Goal: Find contact information: Find contact information

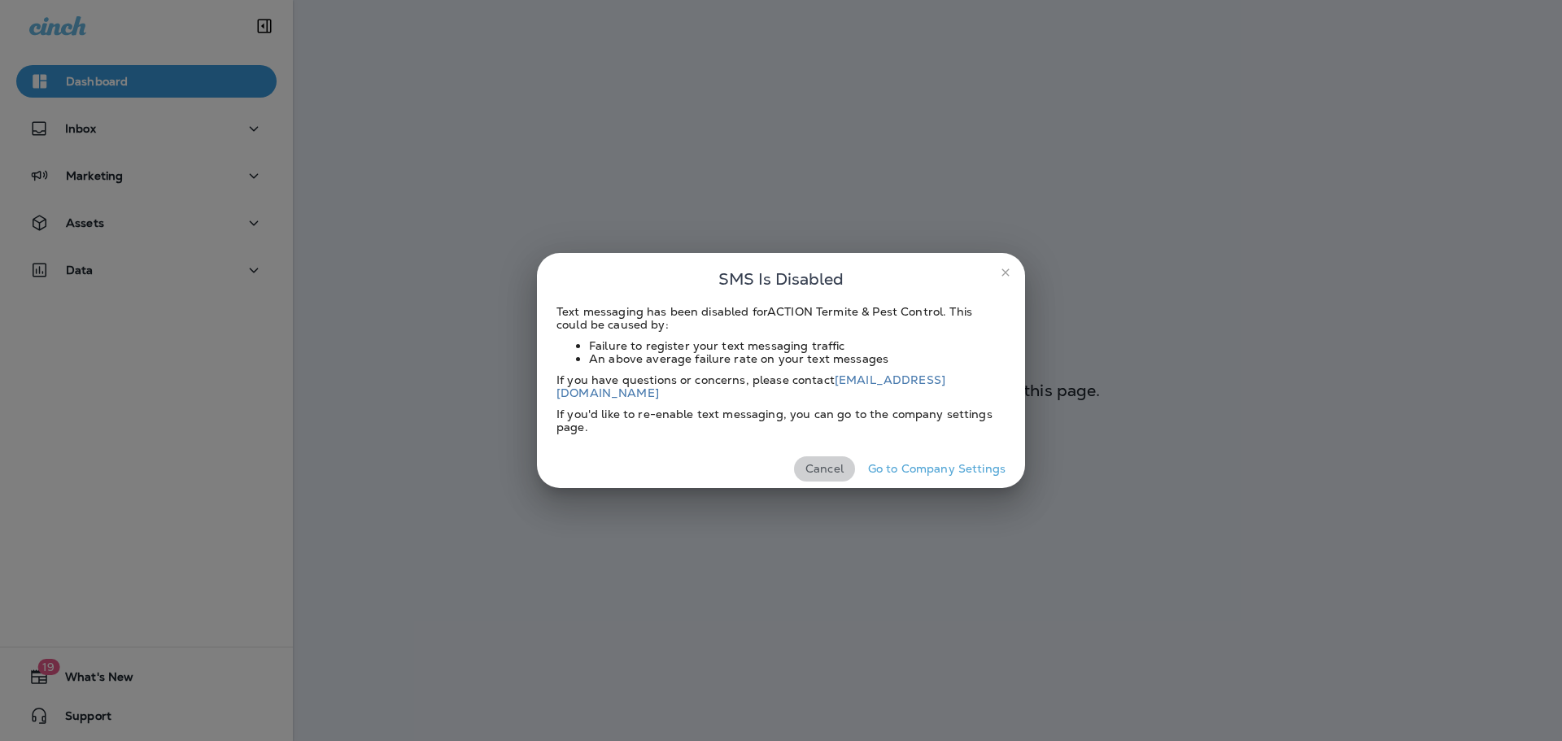
click at [834, 464] on button "Cancel" at bounding box center [824, 468] width 61 height 25
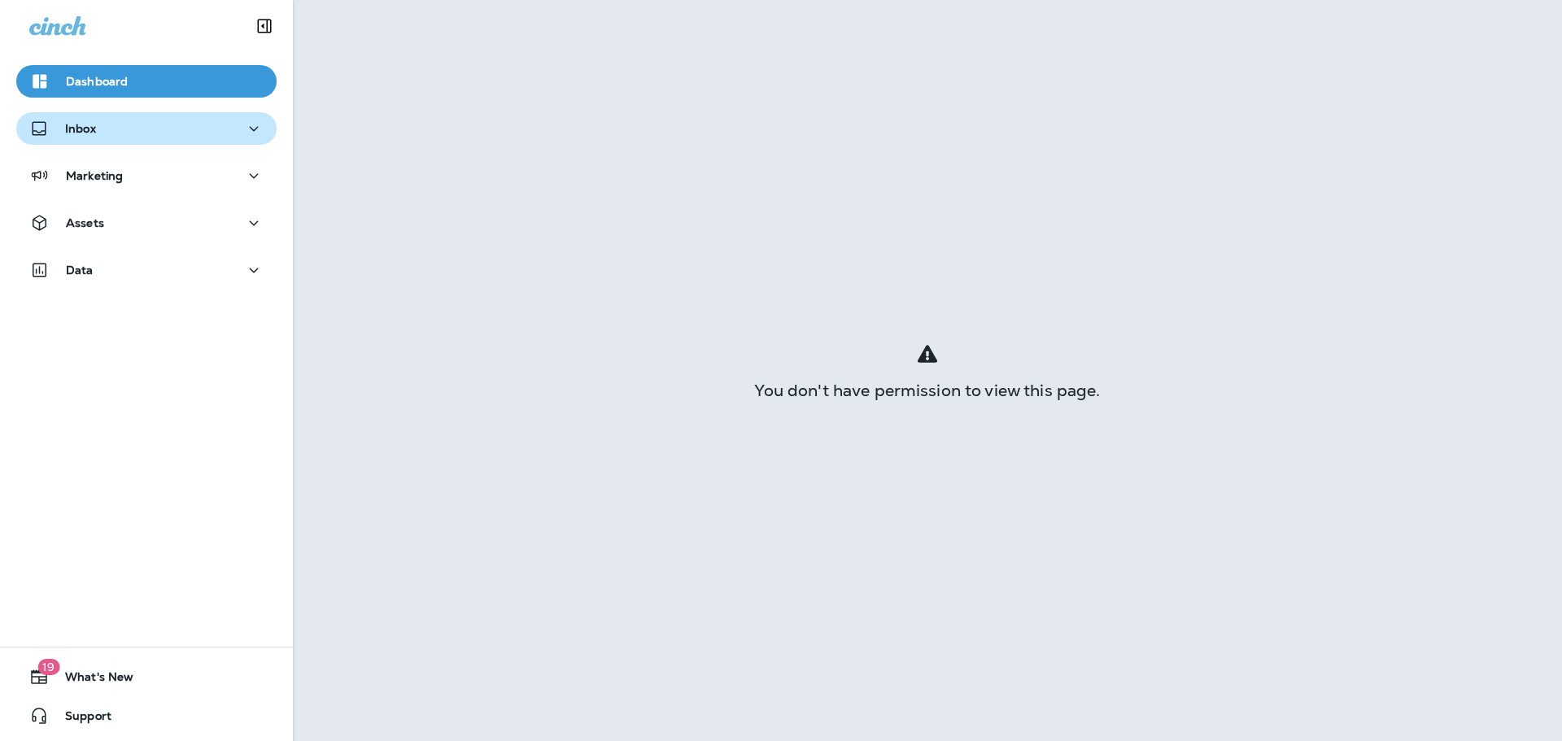
click at [173, 133] on div "Inbox" at bounding box center [146, 129] width 234 height 20
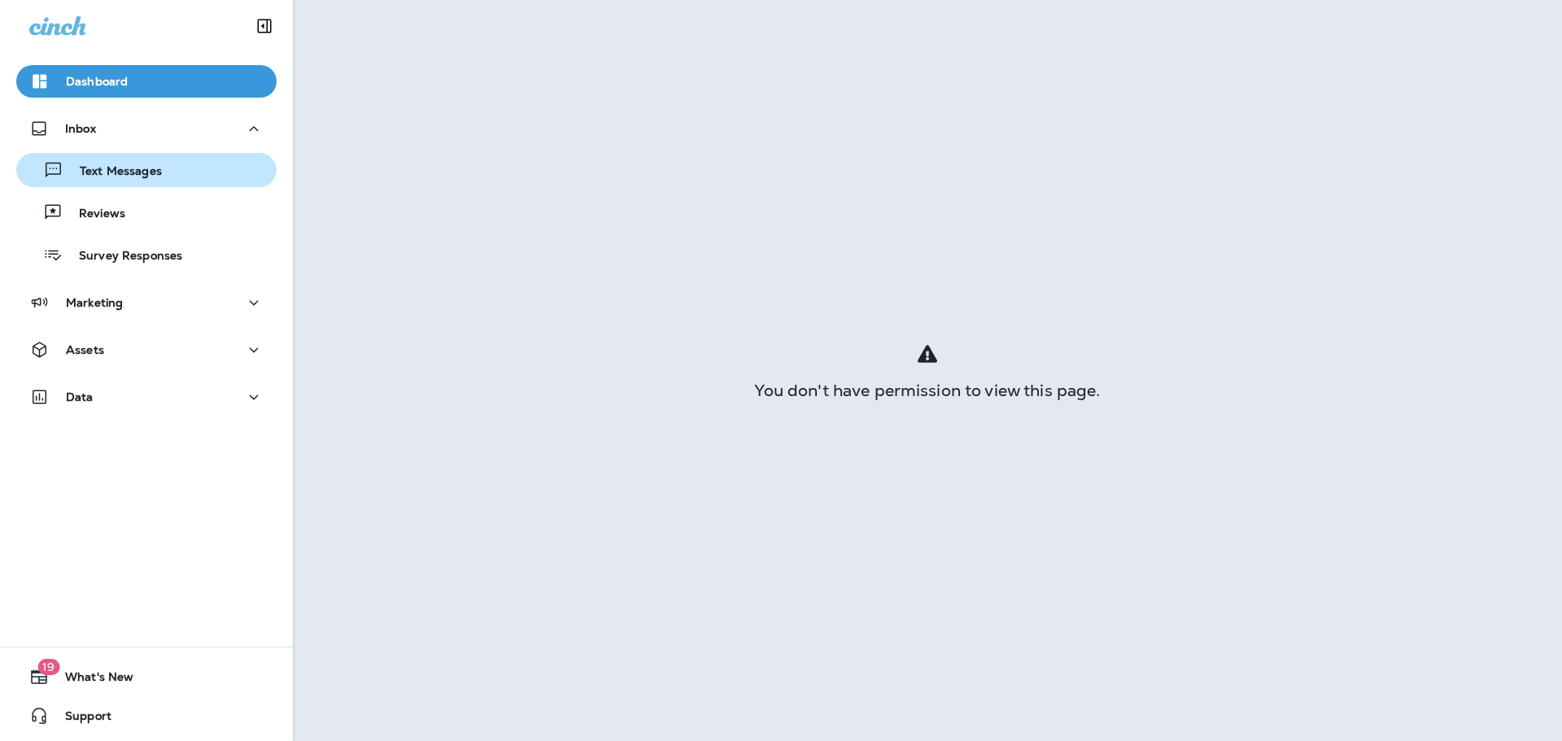
click at [157, 164] on p "Text Messages" at bounding box center [112, 171] width 98 height 15
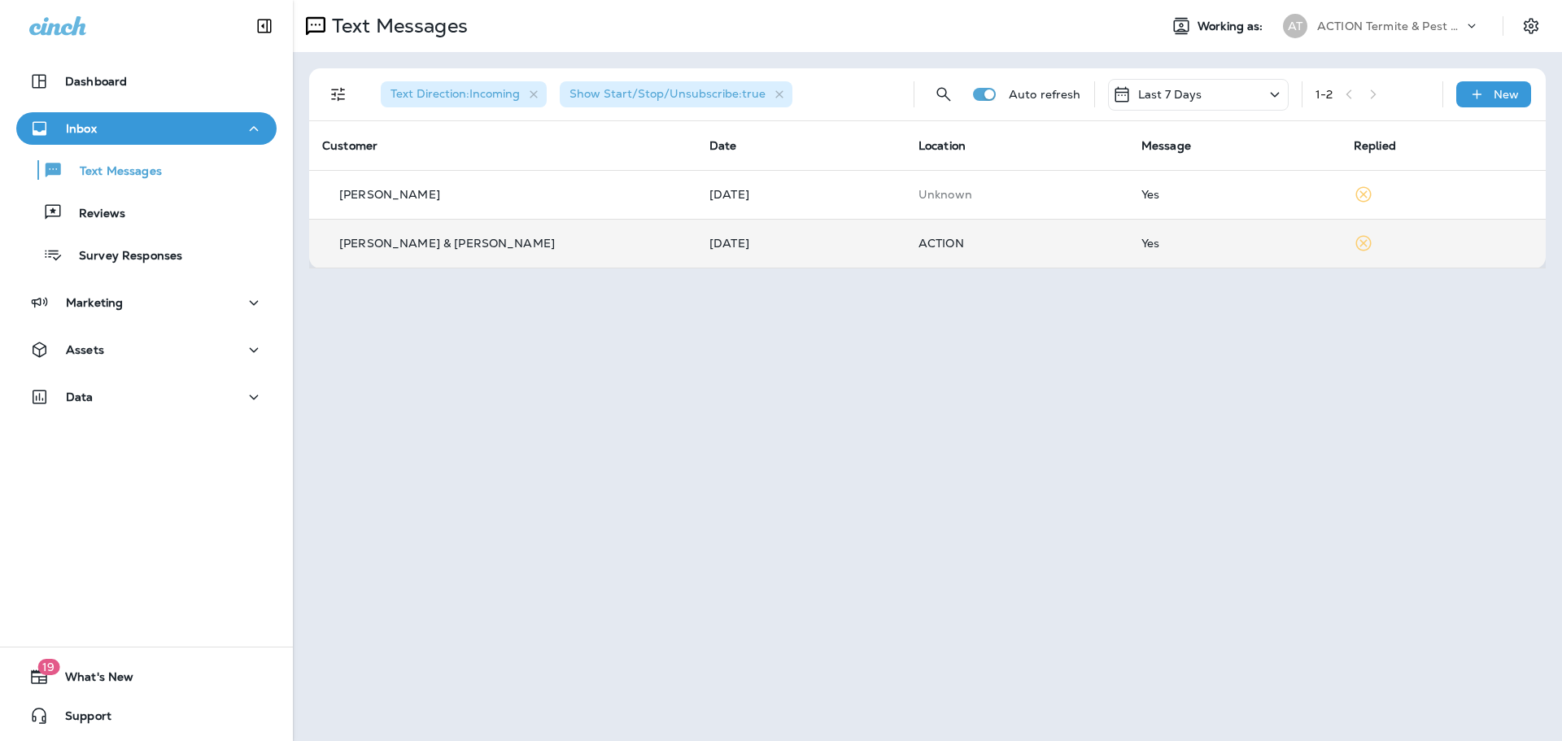
click at [421, 246] on p "[PERSON_NAME] & [PERSON_NAME]" at bounding box center [447, 243] width 216 height 13
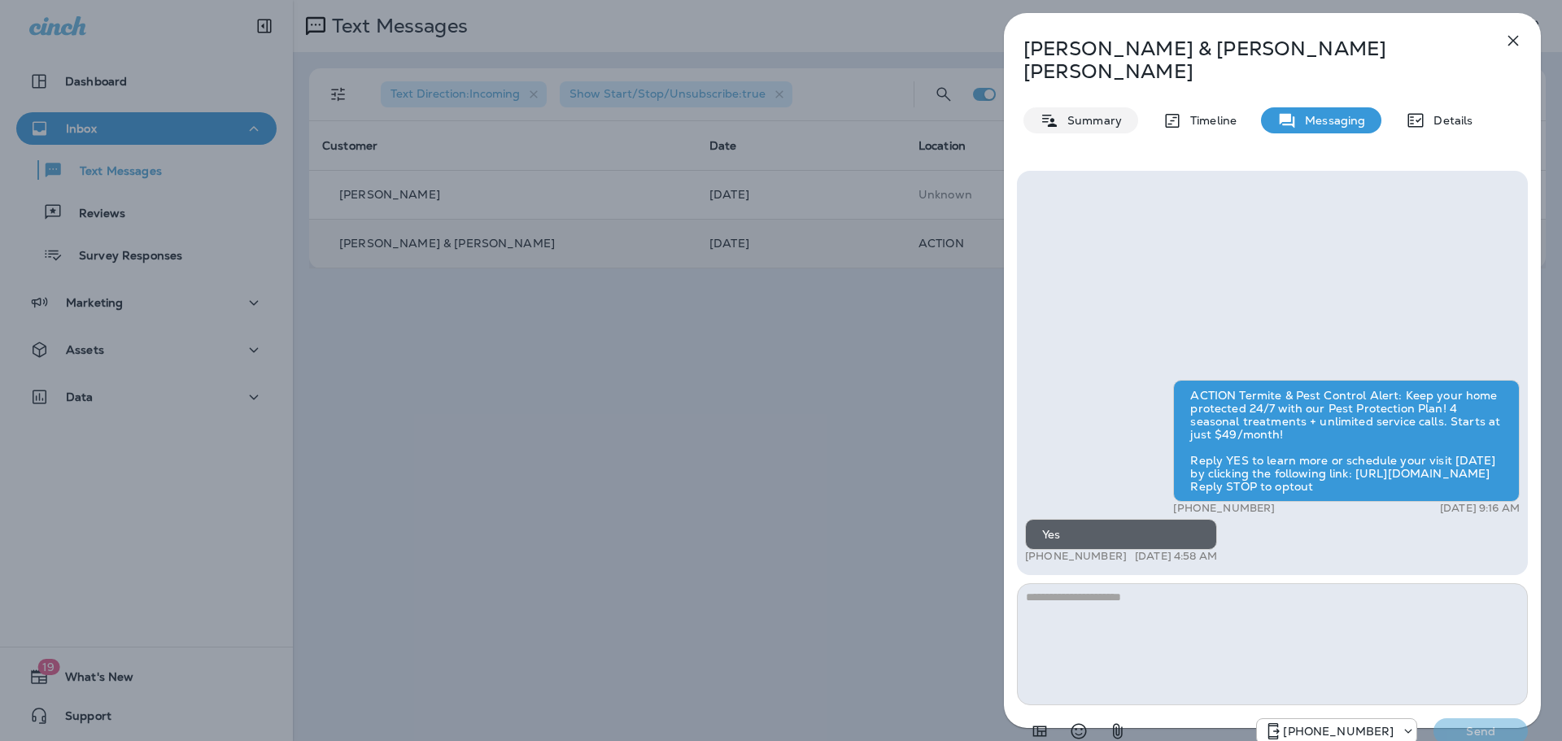
click at [1090, 114] on p "Summary" at bounding box center [1090, 120] width 63 height 13
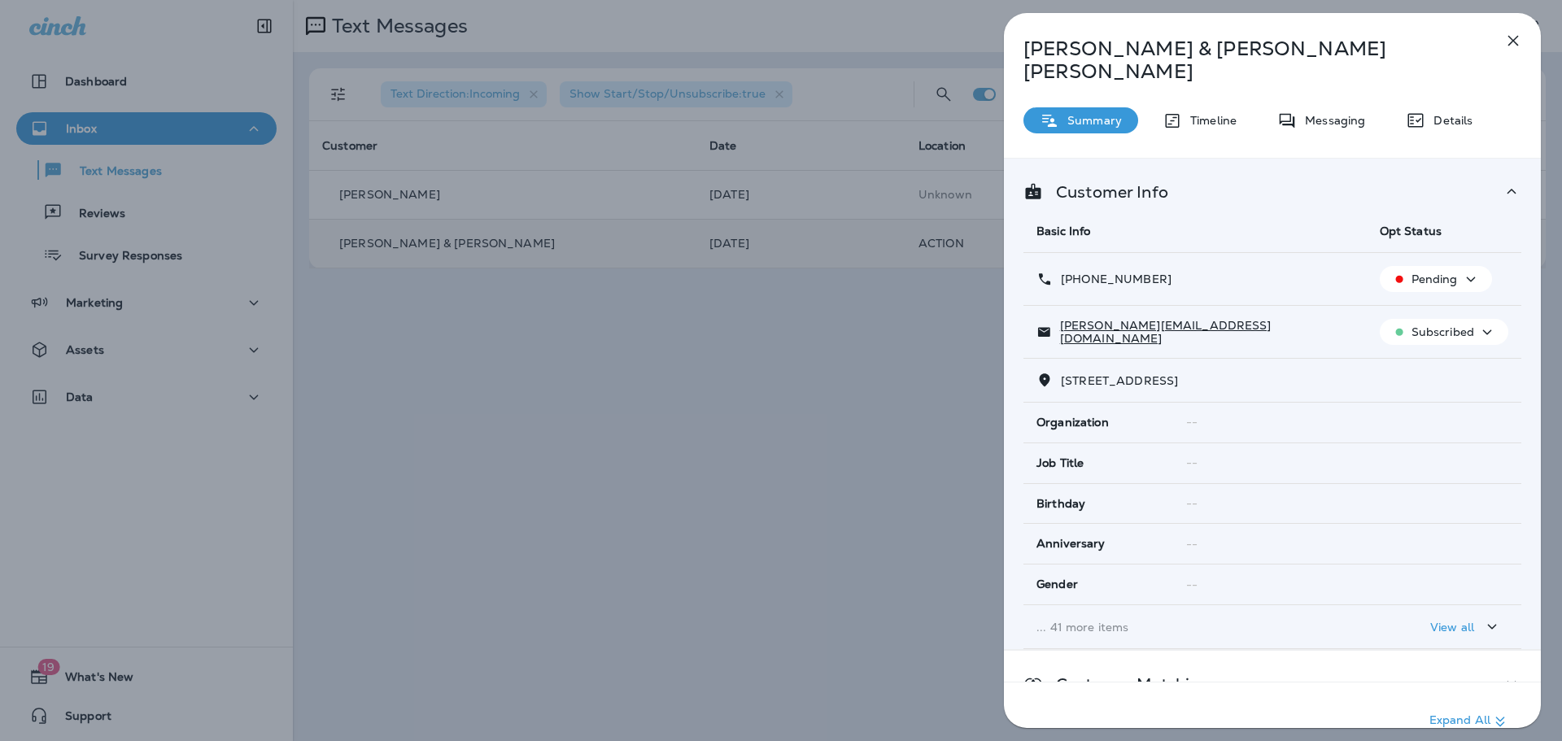
drag, startPoint x: 1164, startPoint y: 260, endPoint x: 1080, endPoint y: 264, distance: 84.7
click at [1080, 271] on div "[PHONE_NUMBER]" at bounding box center [1194, 279] width 317 height 17
copy p "631) 561-7706"
